Goal: Transaction & Acquisition: Subscribe to service/newsletter

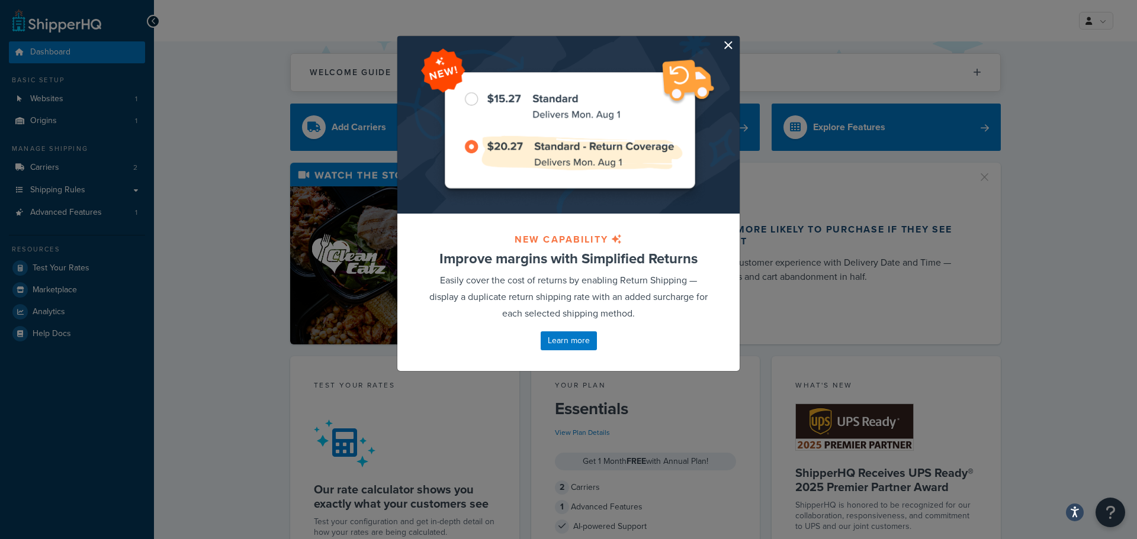
click at [737, 39] on button "button" at bounding box center [738, 37] width 3 height 3
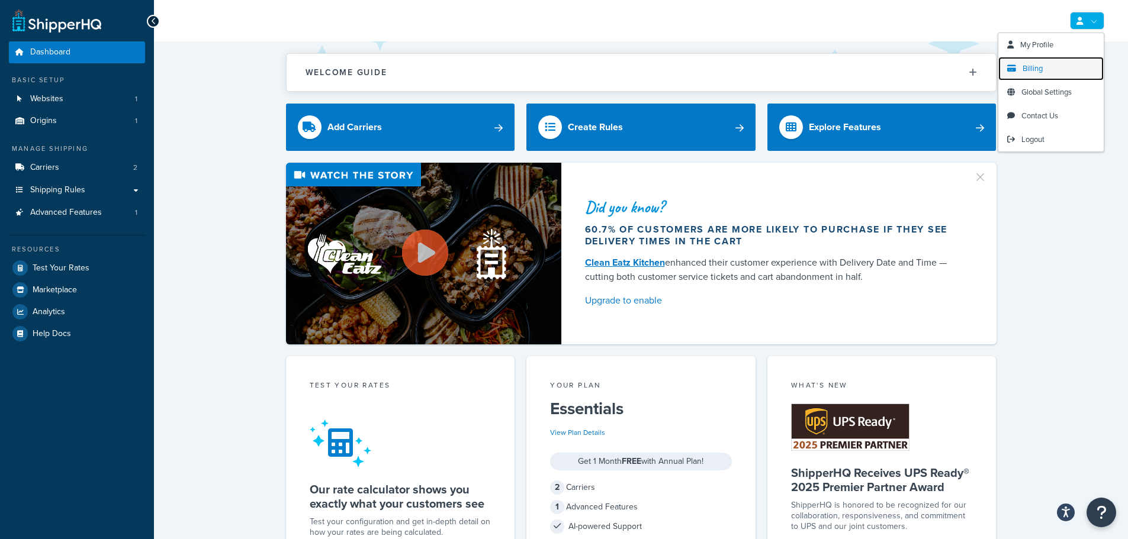
click at [1048, 70] on link "Billing" at bounding box center [1050, 69] width 105 height 24
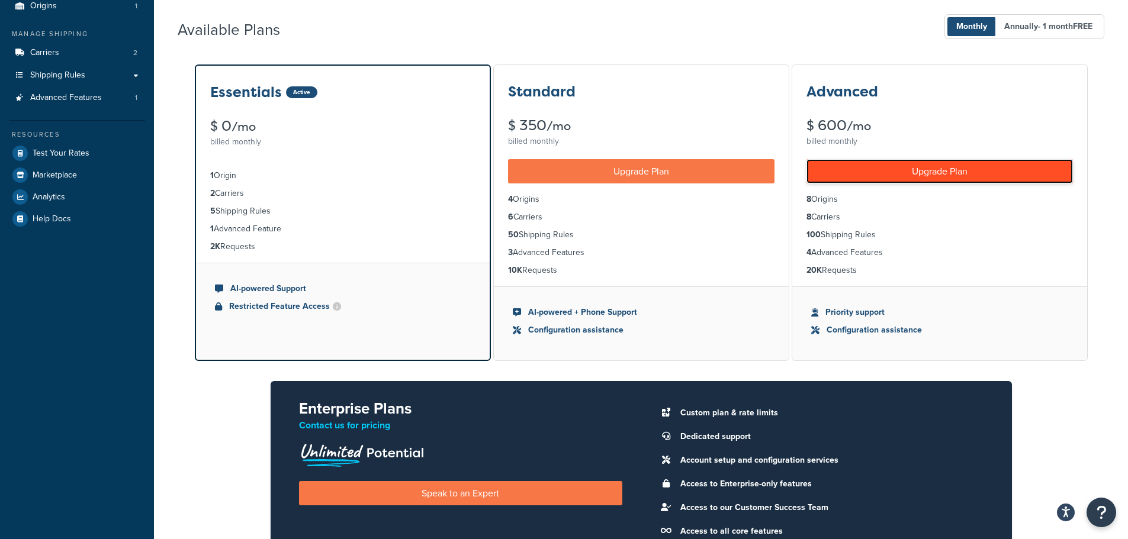
click at [917, 174] on link "Upgrade Plan" at bounding box center [939, 171] width 266 height 24
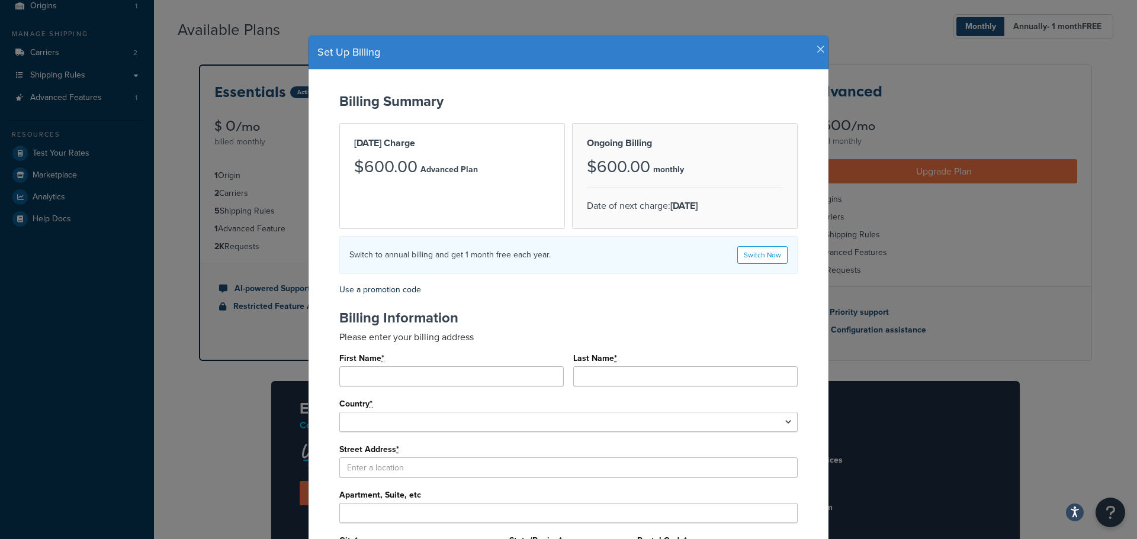
click at [817, 50] on icon "button" at bounding box center [821, 49] width 8 height 11
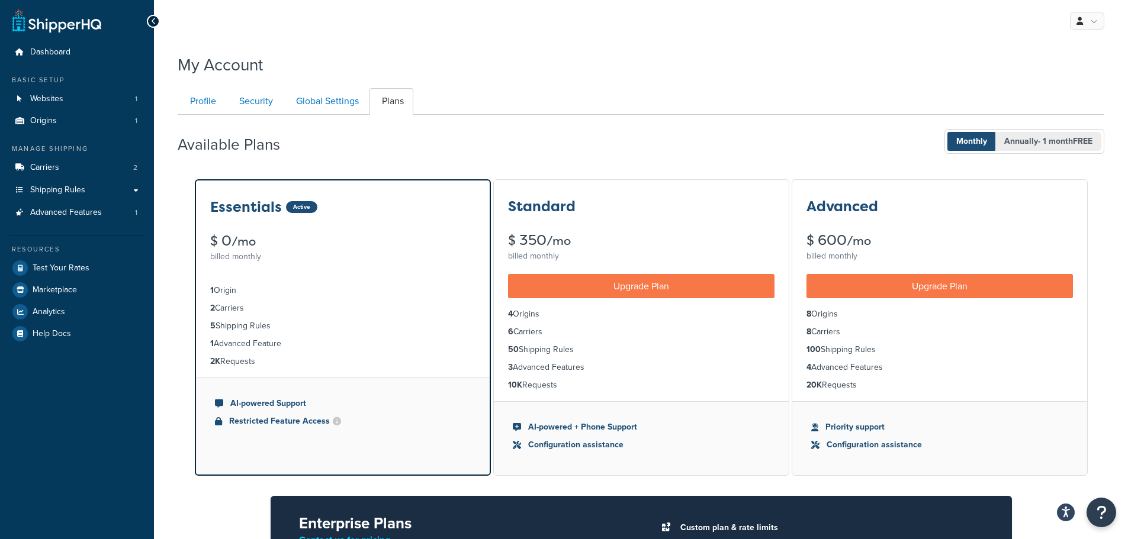
click at [1016, 146] on span "Annually - 1 month FREE" at bounding box center [1048, 141] width 106 height 19
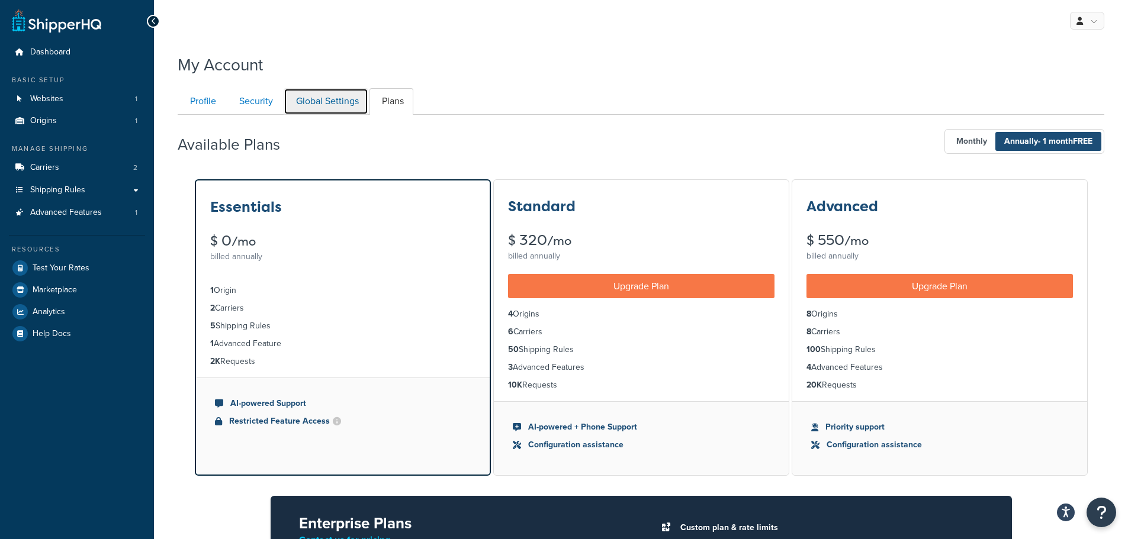
click at [321, 104] on link "Global Settings" at bounding box center [326, 101] width 85 height 27
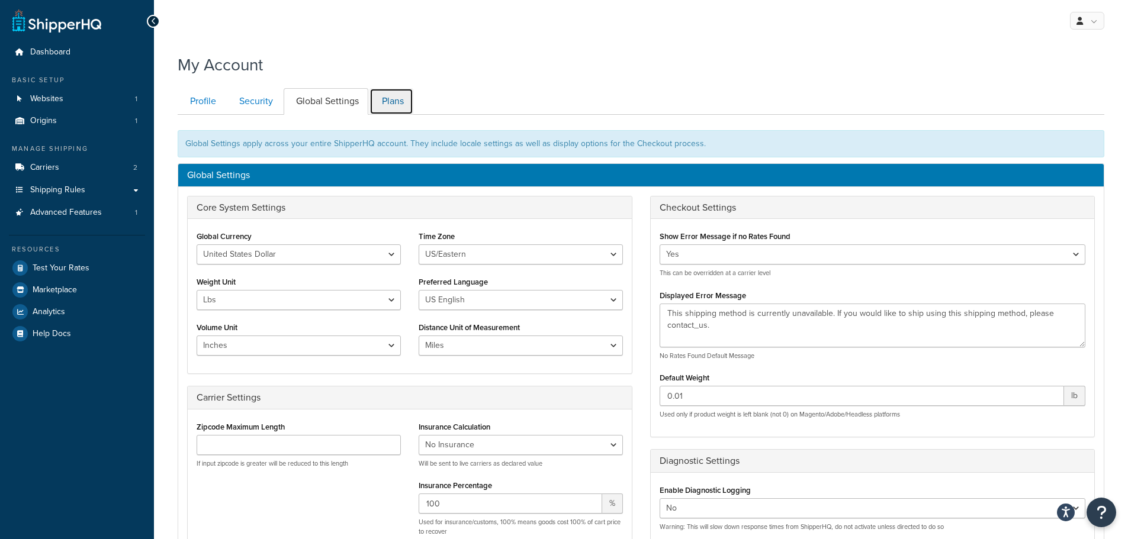
click at [388, 94] on link "Plans" at bounding box center [391, 101] width 44 height 27
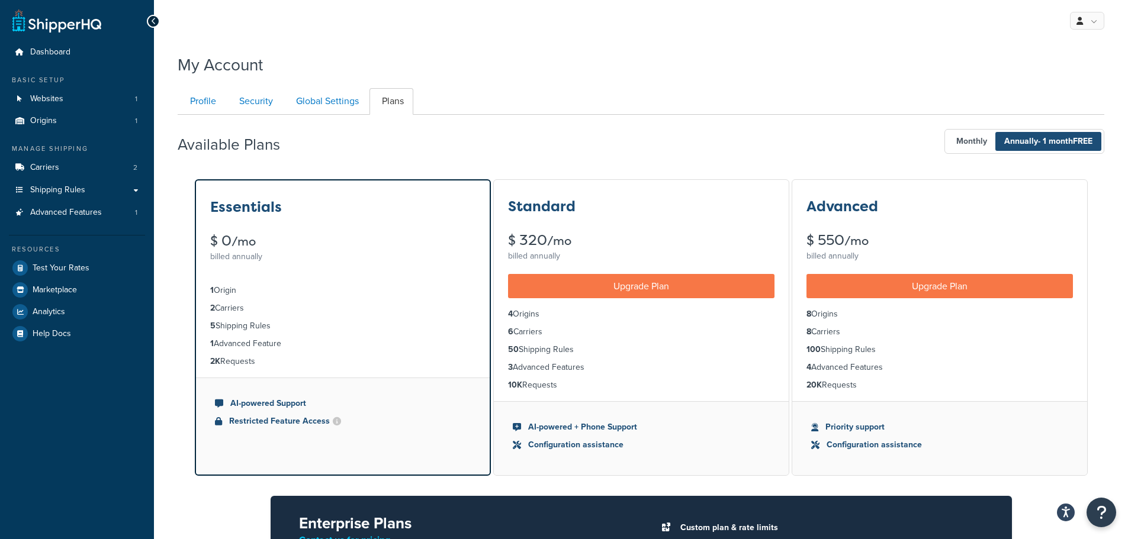
scroll to position [115, 0]
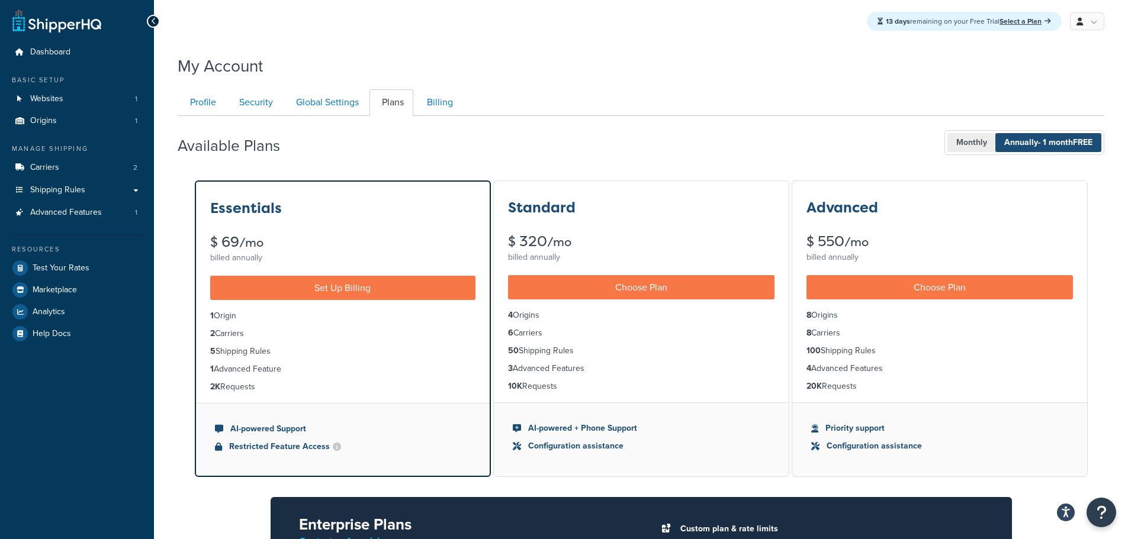
click at [966, 148] on span "Monthly" at bounding box center [971, 142] width 49 height 19
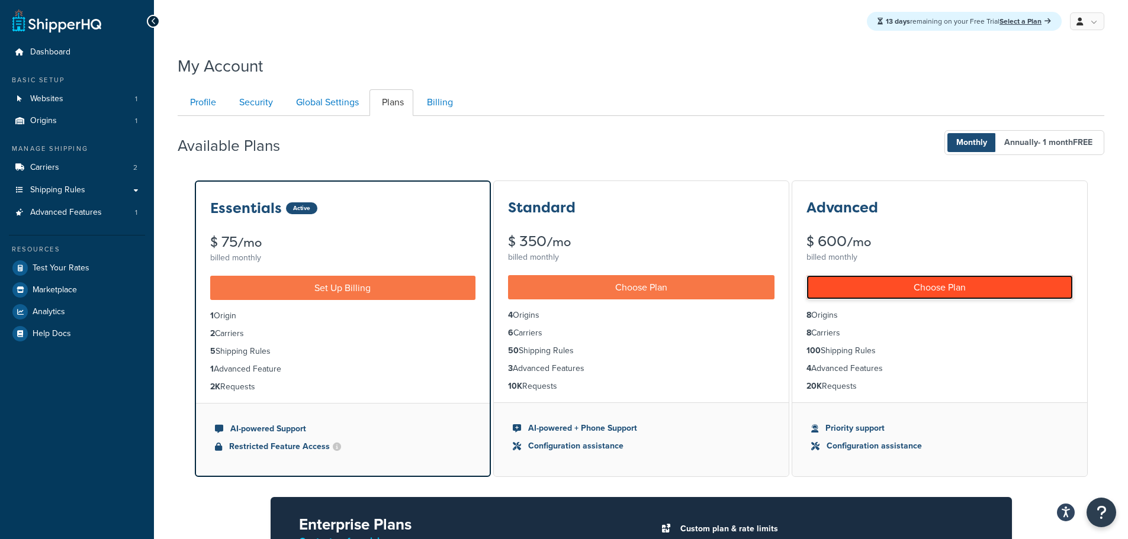
click at [949, 281] on link "Choose Plan" at bounding box center [939, 287] width 266 height 24
